Goal: Transaction & Acquisition: Purchase product/service

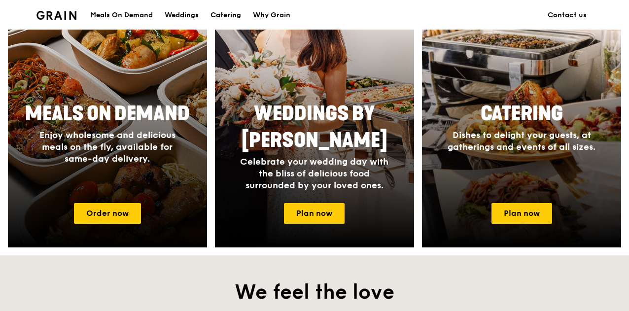
scroll to position [443, 0]
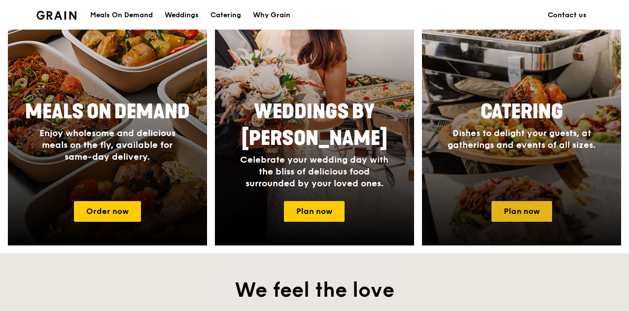
click at [505, 210] on link "Plan now" at bounding box center [521, 211] width 61 height 21
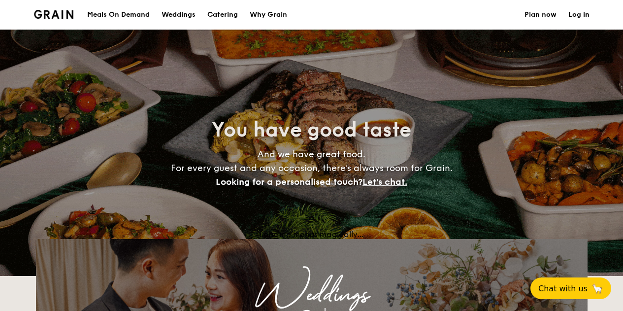
select select
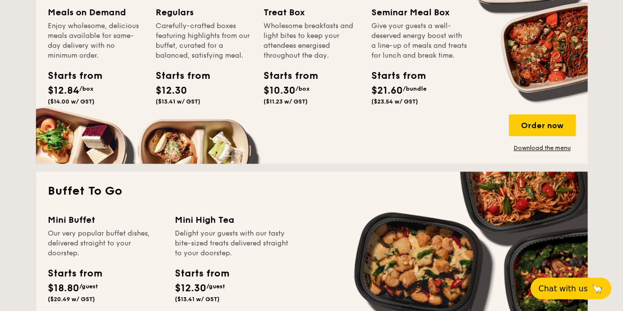
scroll to position [99, 0]
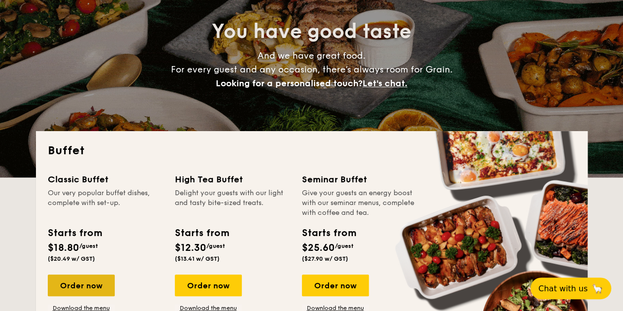
click at [77, 288] on div "Order now" at bounding box center [81, 285] width 67 height 22
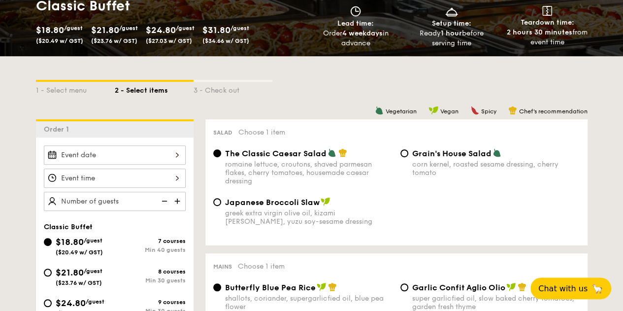
scroll to position [197, 0]
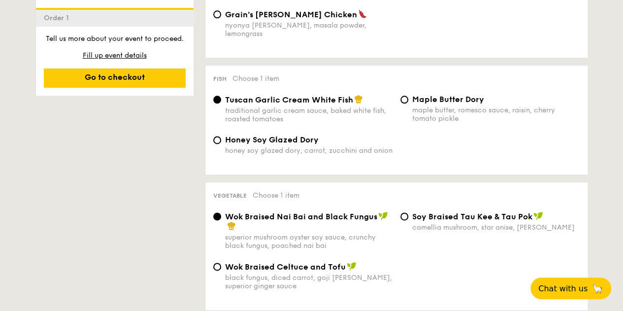
scroll to position [788, 0]
